Goal: Information Seeking & Learning: Check status

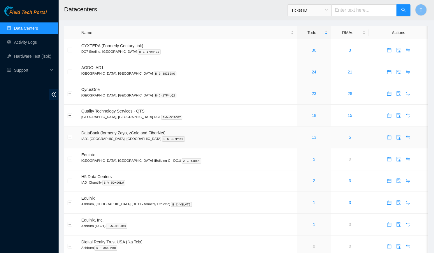
click at [312, 138] on link "13" at bounding box center [314, 137] width 5 height 5
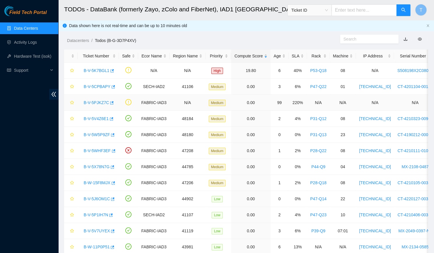
click at [101, 103] on link "B-V-5PJKZ7C" at bounding box center [96, 102] width 25 height 5
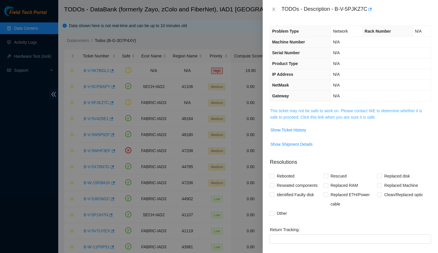
click at [322, 110] on link "This ticket may not be safe to work on. Please contact NIE to determine whether…" at bounding box center [346, 113] width 152 height 11
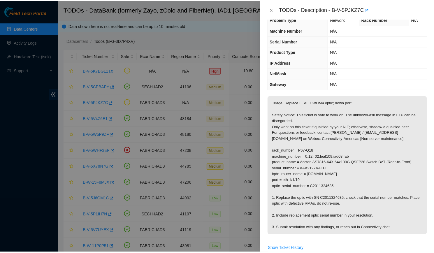
scroll to position [12, 0]
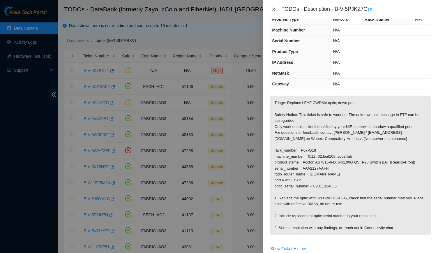
click at [278, 10] on button "Close" at bounding box center [274, 10] width 8 height 6
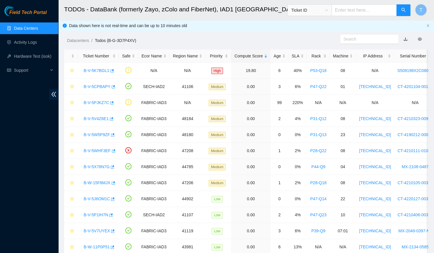
click at [25, 31] on link "Data Centers" at bounding box center [26, 28] width 24 height 5
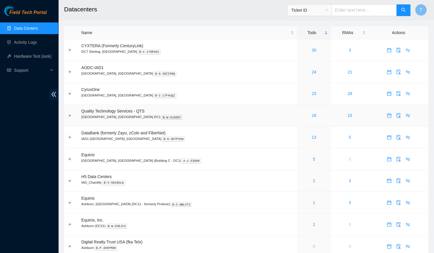
scroll to position [0, 0]
click at [312, 51] on link "30" at bounding box center [314, 50] width 5 height 5
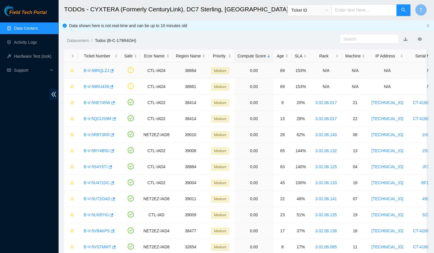
click at [90, 75] on td "B-V-58RQLZJ" at bounding box center [99, 71] width 43 height 16
click at [92, 70] on link "B-V-58RQLZJ" at bounding box center [96, 70] width 25 height 5
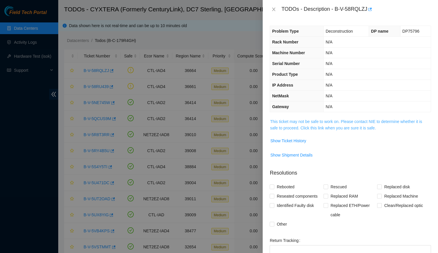
click at [285, 119] on link "This ticket may not be safe to work on. Please contact NIE to determine whether…" at bounding box center [346, 124] width 152 height 11
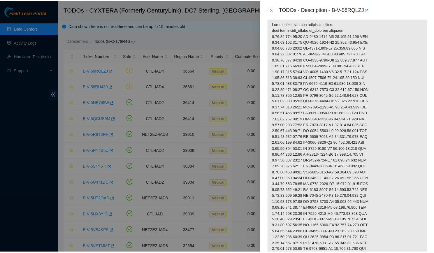
scroll to position [102, 0]
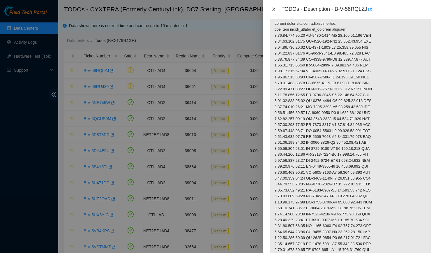
click at [272, 10] on icon "close" at bounding box center [274, 9] width 5 height 5
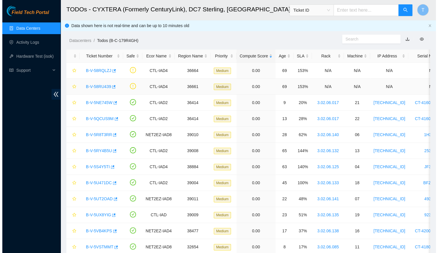
scroll to position [81, 0]
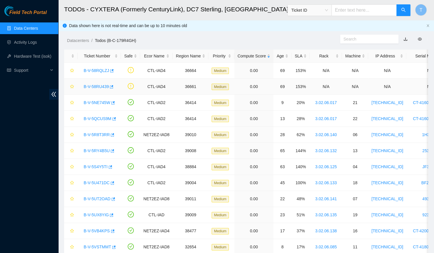
click at [88, 86] on link "B-V-58RU439" at bounding box center [96, 86] width 25 height 5
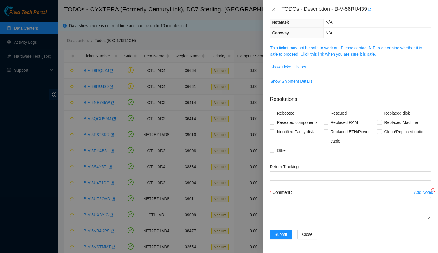
scroll to position [62, 0]
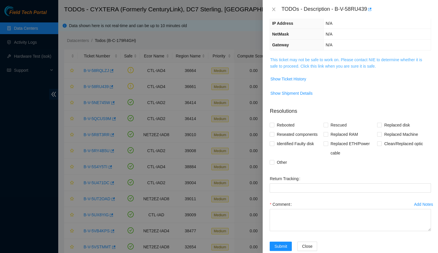
click at [290, 57] on link "This ticket may not be safe to work on. Please contact NIE to determine whether…" at bounding box center [346, 62] width 152 height 11
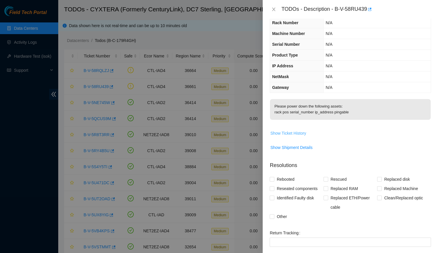
scroll to position [0, 0]
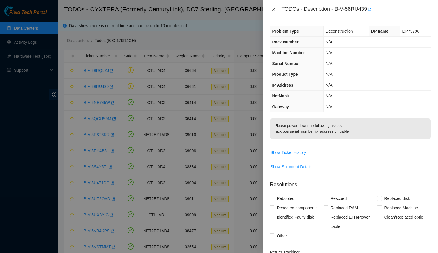
click at [271, 9] on button "Close" at bounding box center [274, 10] width 8 height 6
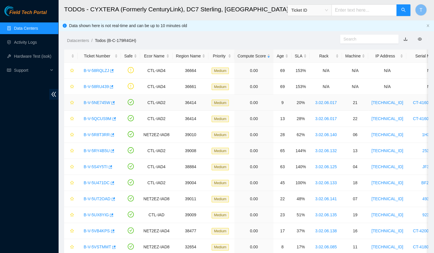
click at [97, 99] on div "B-V-5NE745W" at bounding box center [99, 102] width 37 height 9
click at [99, 101] on link "B-V-5NE745W" at bounding box center [97, 102] width 27 height 5
